Goal: Find specific page/section: Find specific page/section

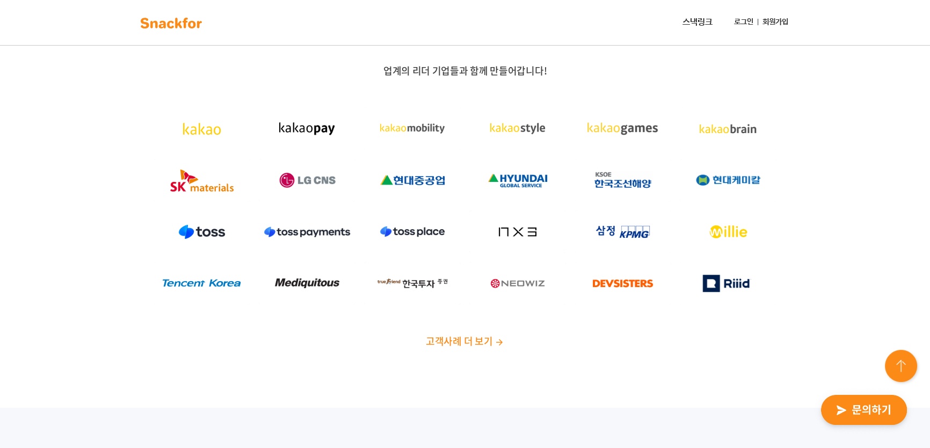
drag, startPoint x: 458, startPoint y: 371, endPoint x: 255, endPoint y: -23, distance: 443.0
click at [145, 21] on img at bounding box center [171, 22] width 68 height 17
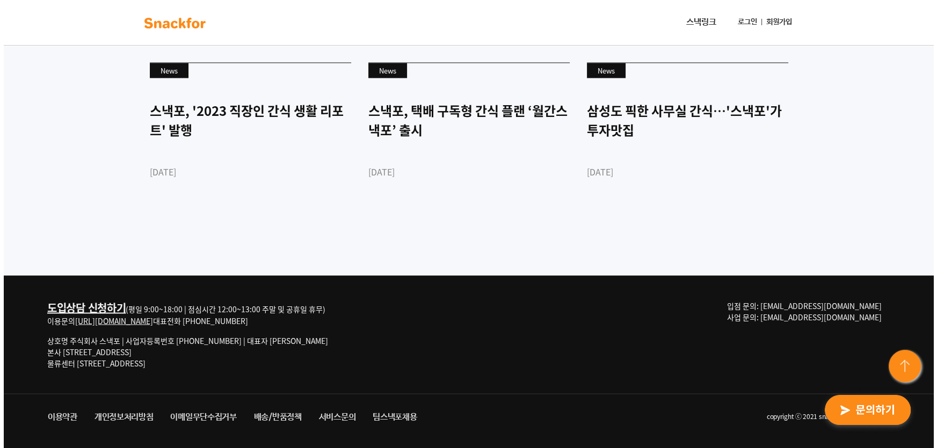
scroll to position [2660, 0]
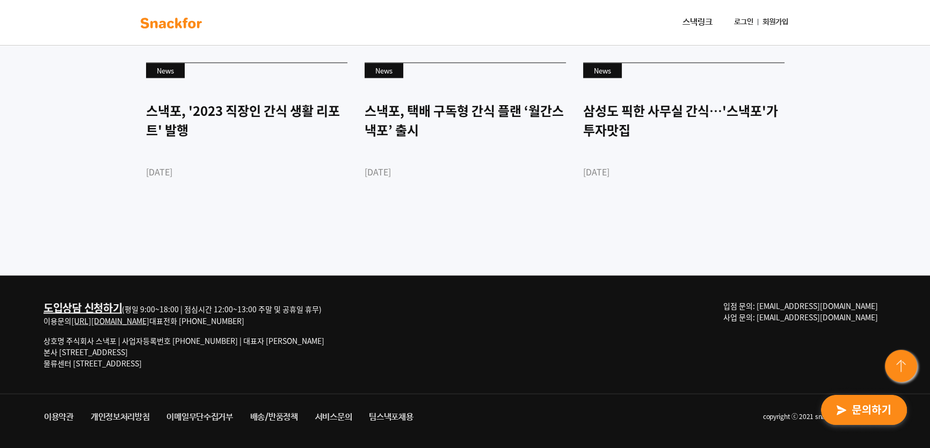
click at [346, 421] on link "서비스문의" at bounding box center [334, 416] width 54 height 19
